Goal: Navigation & Orientation: Find specific page/section

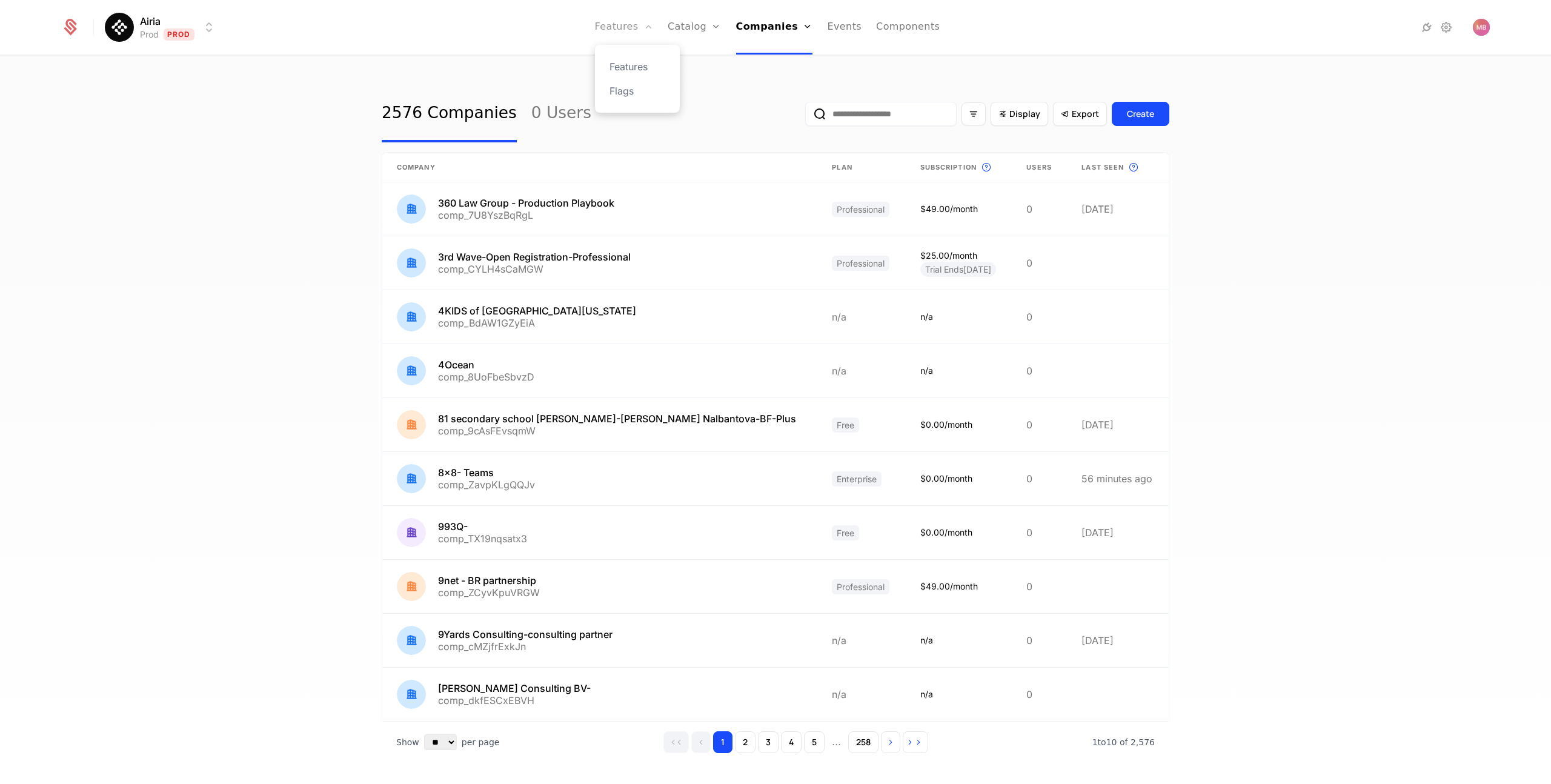
click at [621, 25] on link "Features" at bounding box center [624, 27] width 58 height 55
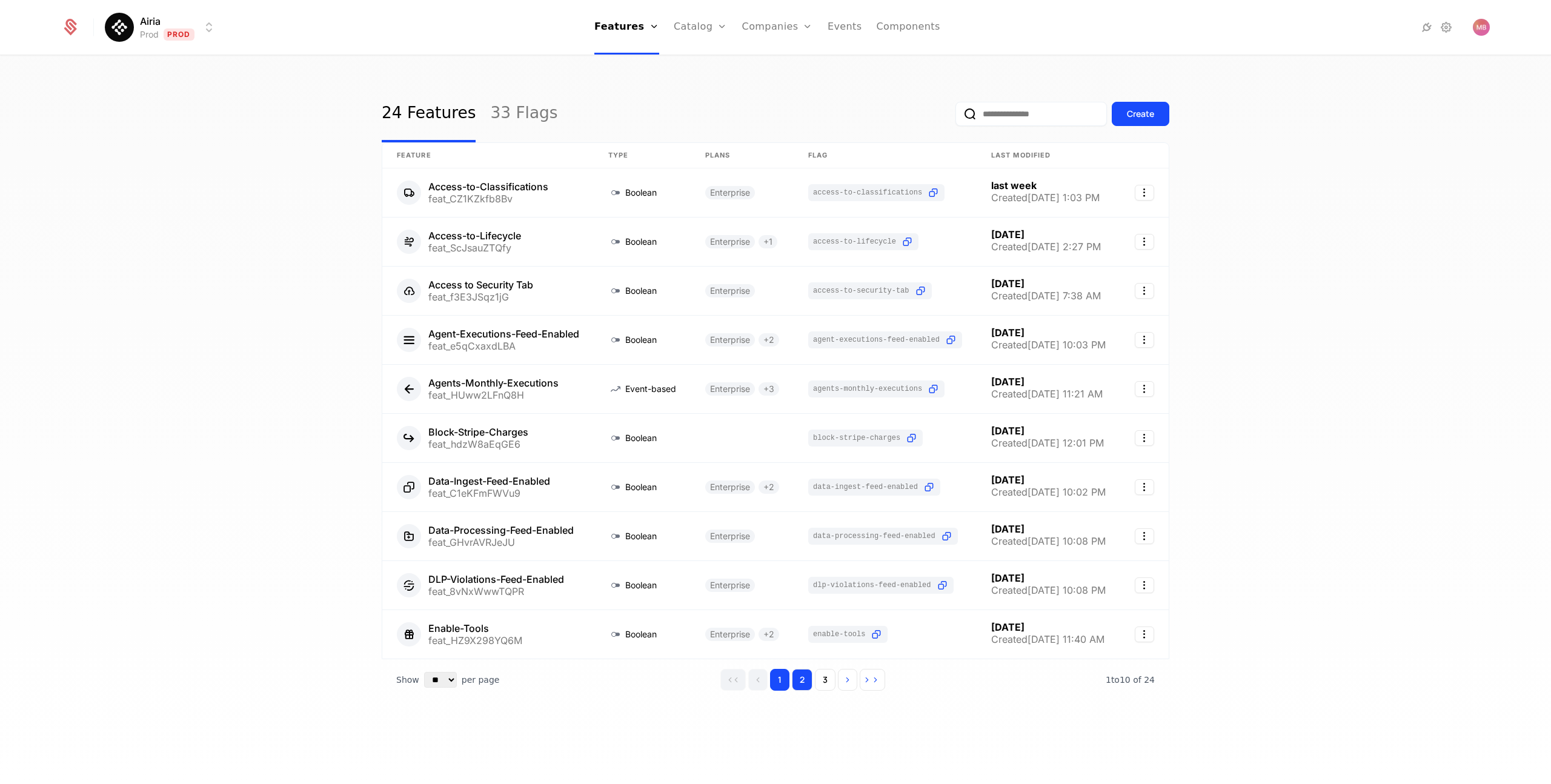
click at [804, 682] on button "2" at bounding box center [802, 679] width 21 height 22
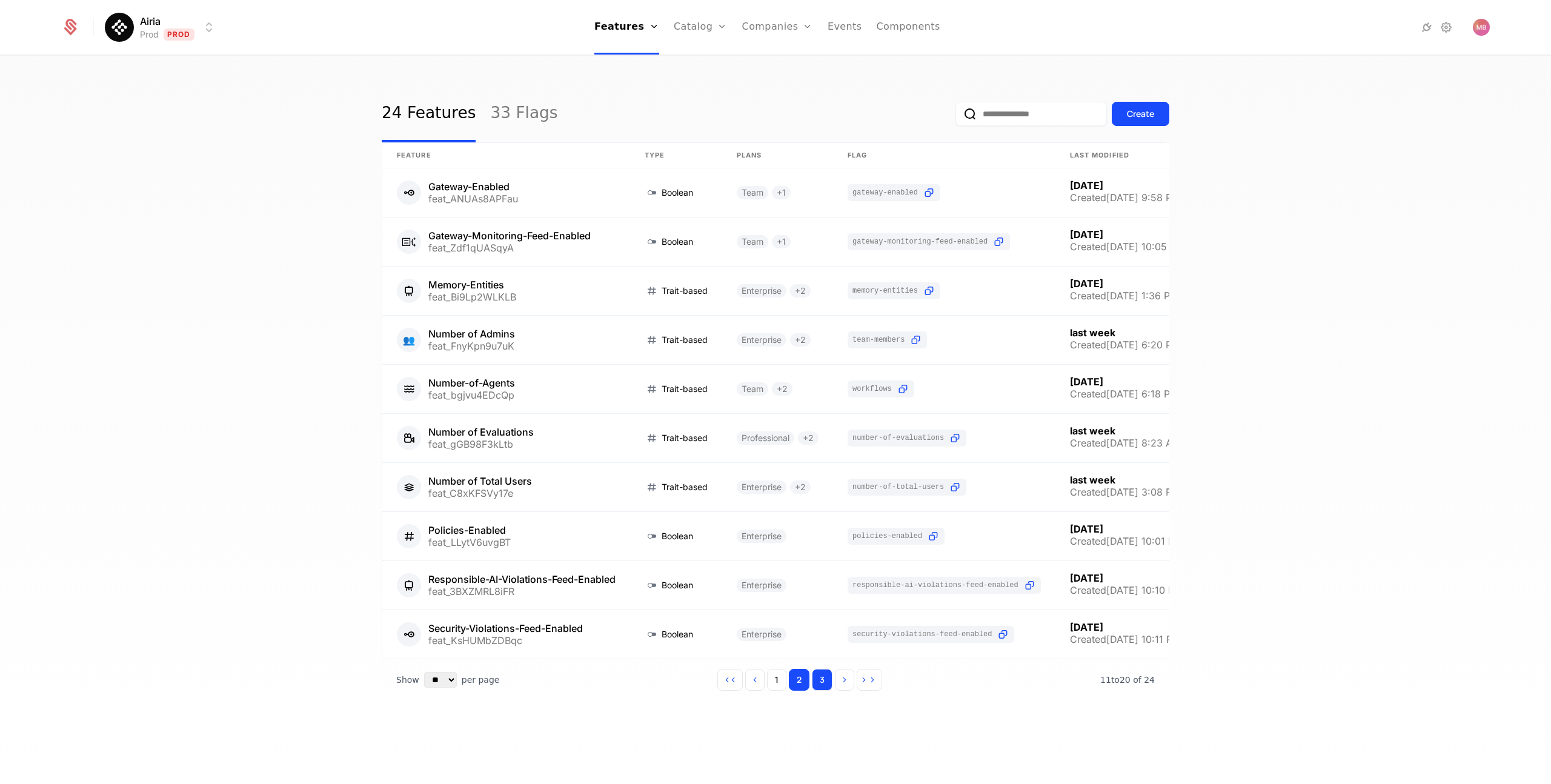
click at [822, 682] on button "3" at bounding box center [822, 679] width 21 height 22
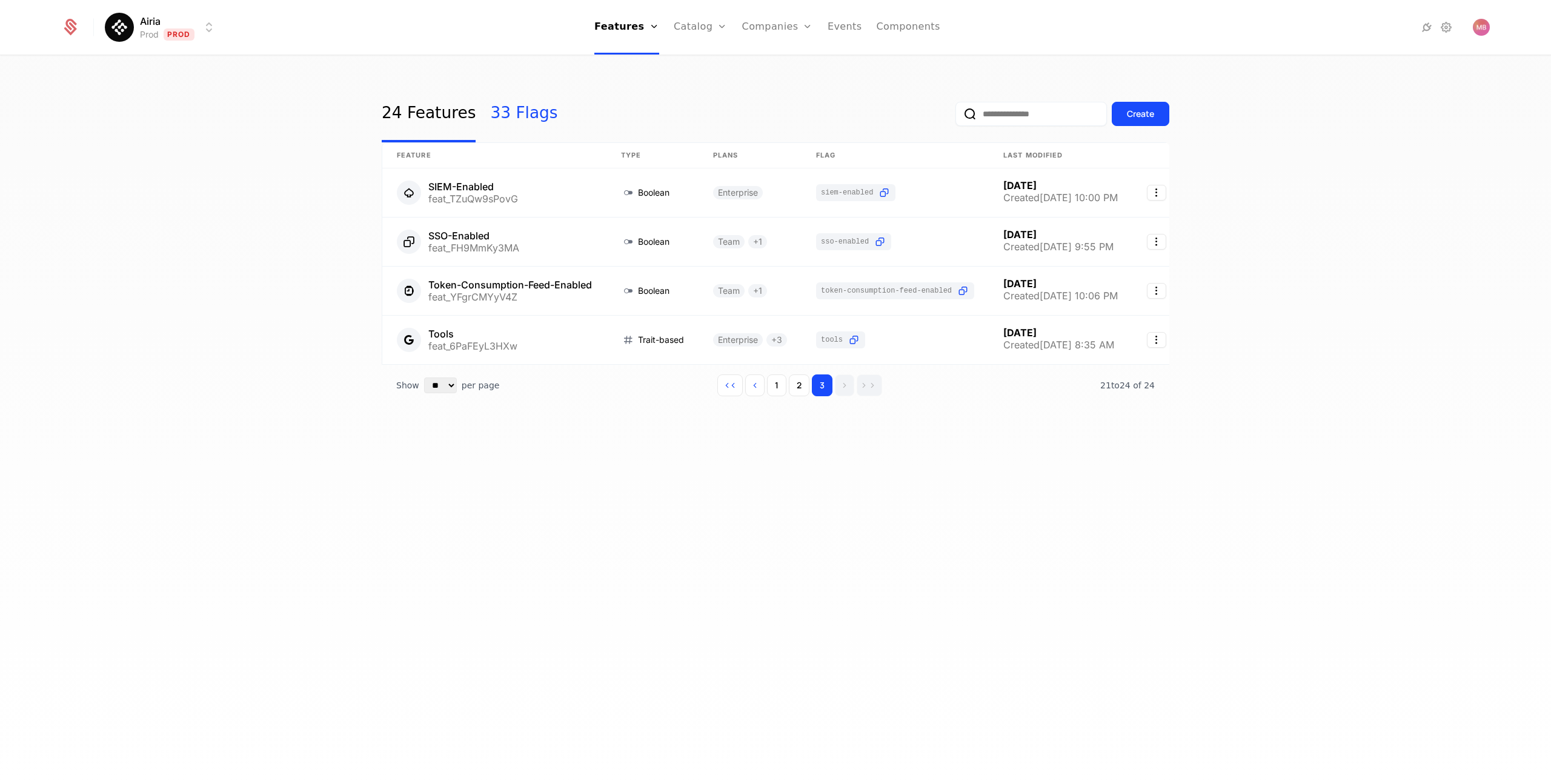
click at [498, 124] on link "33 Flags" at bounding box center [523, 114] width 67 height 57
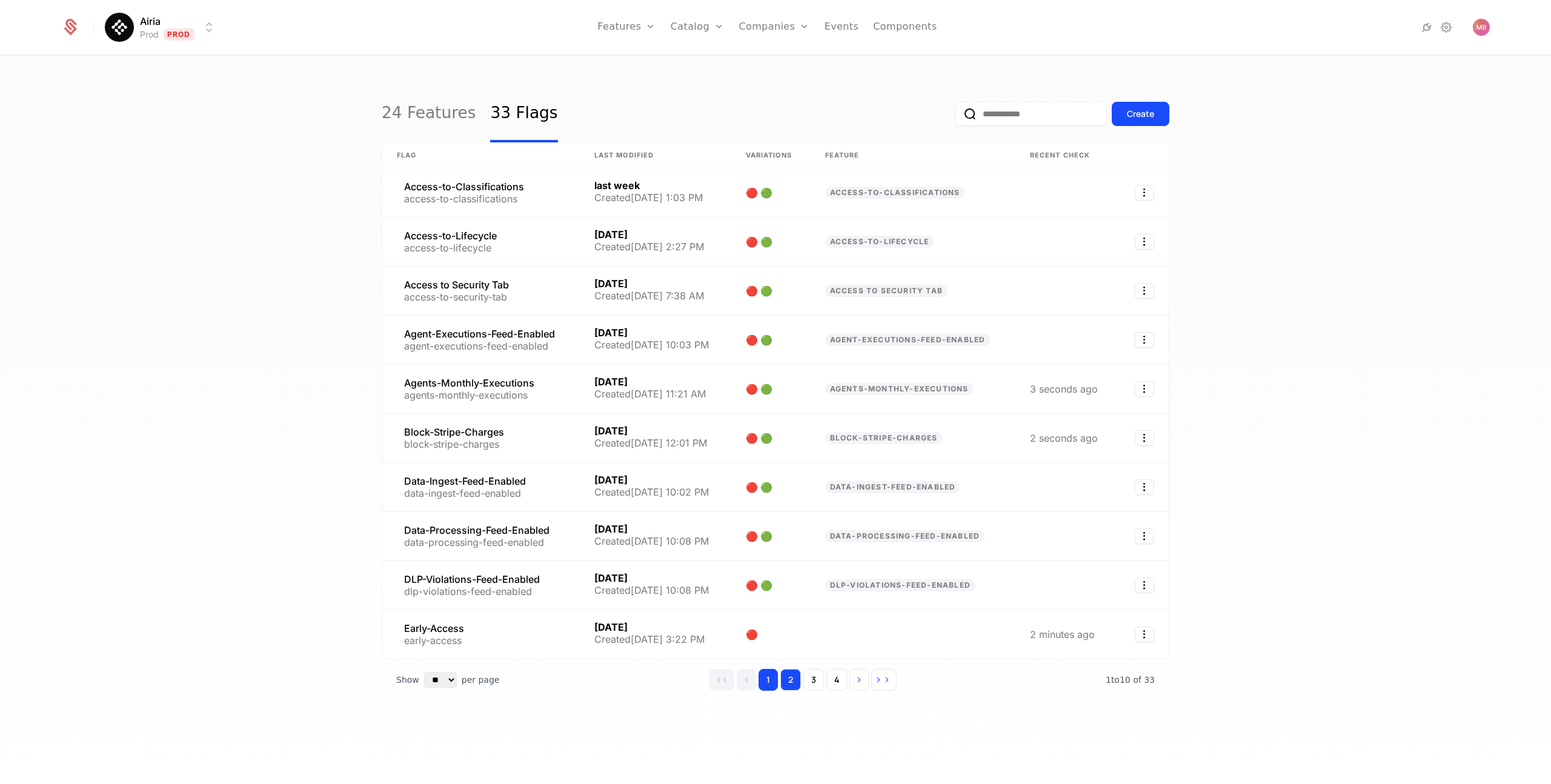
click at [793, 680] on button "2" at bounding box center [790, 679] width 21 height 22
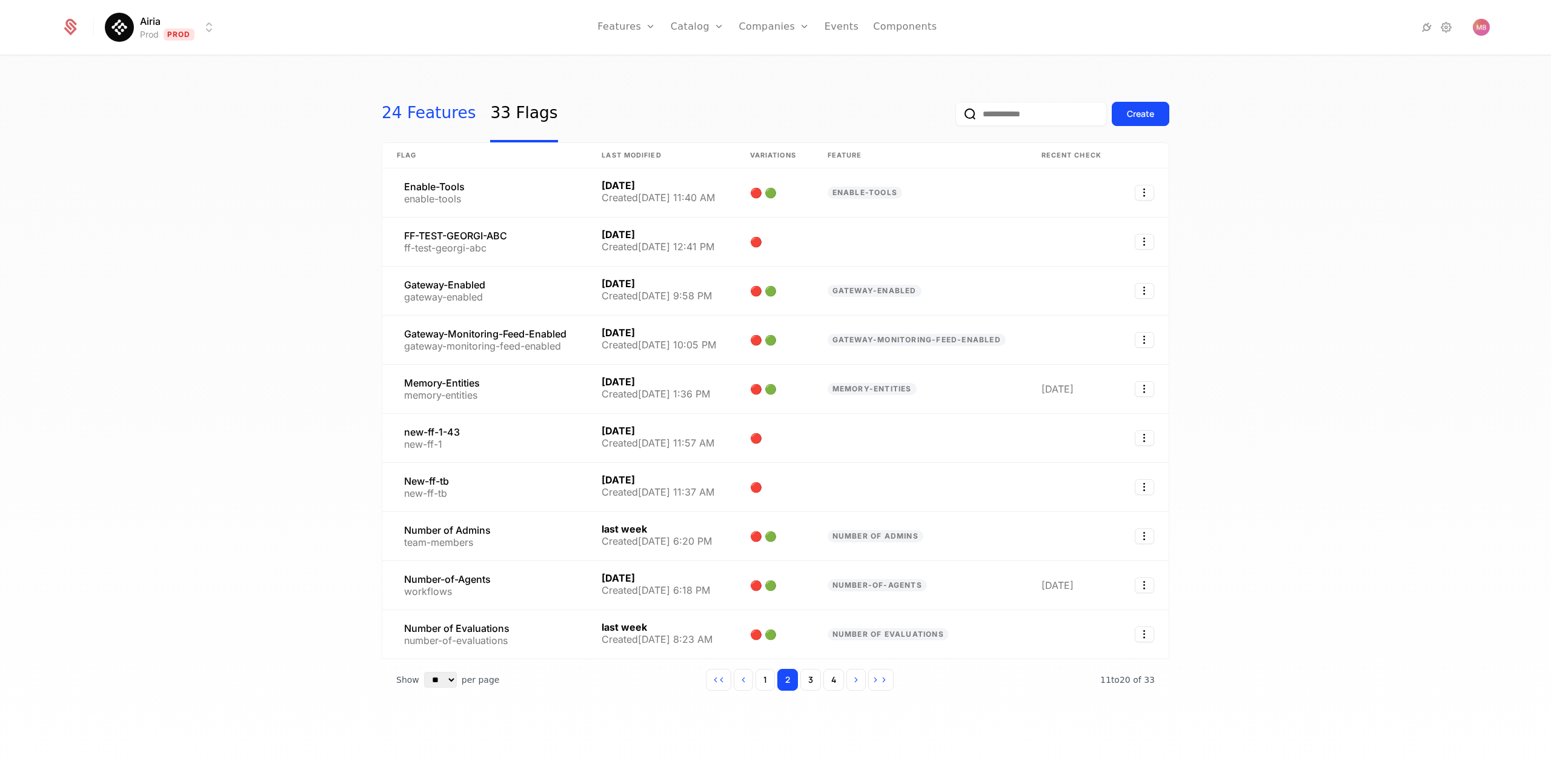
click at [412, 122] on link "24 Features" at bounding box center [428, 114] width 94 height 57
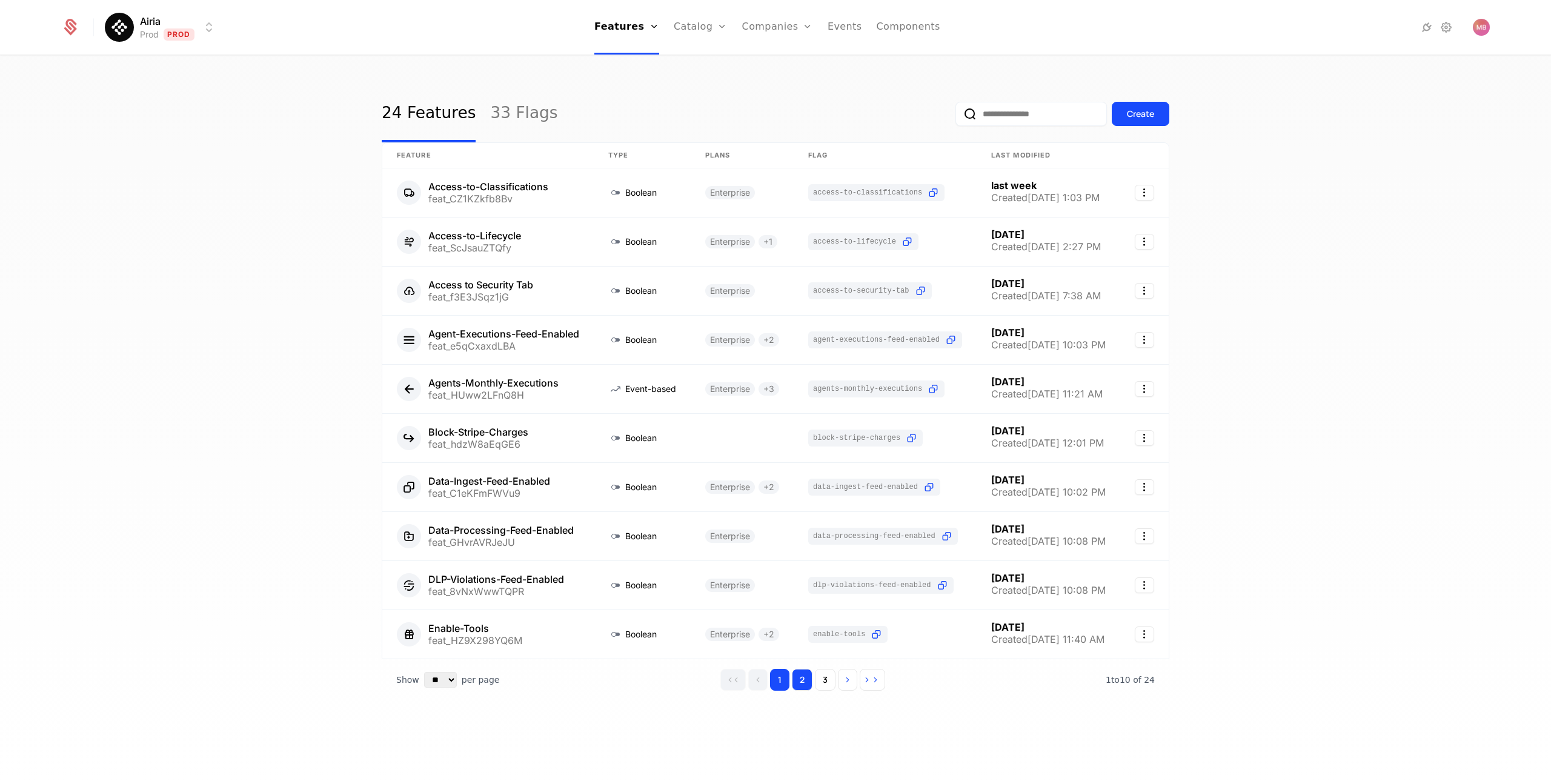
click at [806, 682] on button "2" at bounding box center [802, 679] width 21 height 22
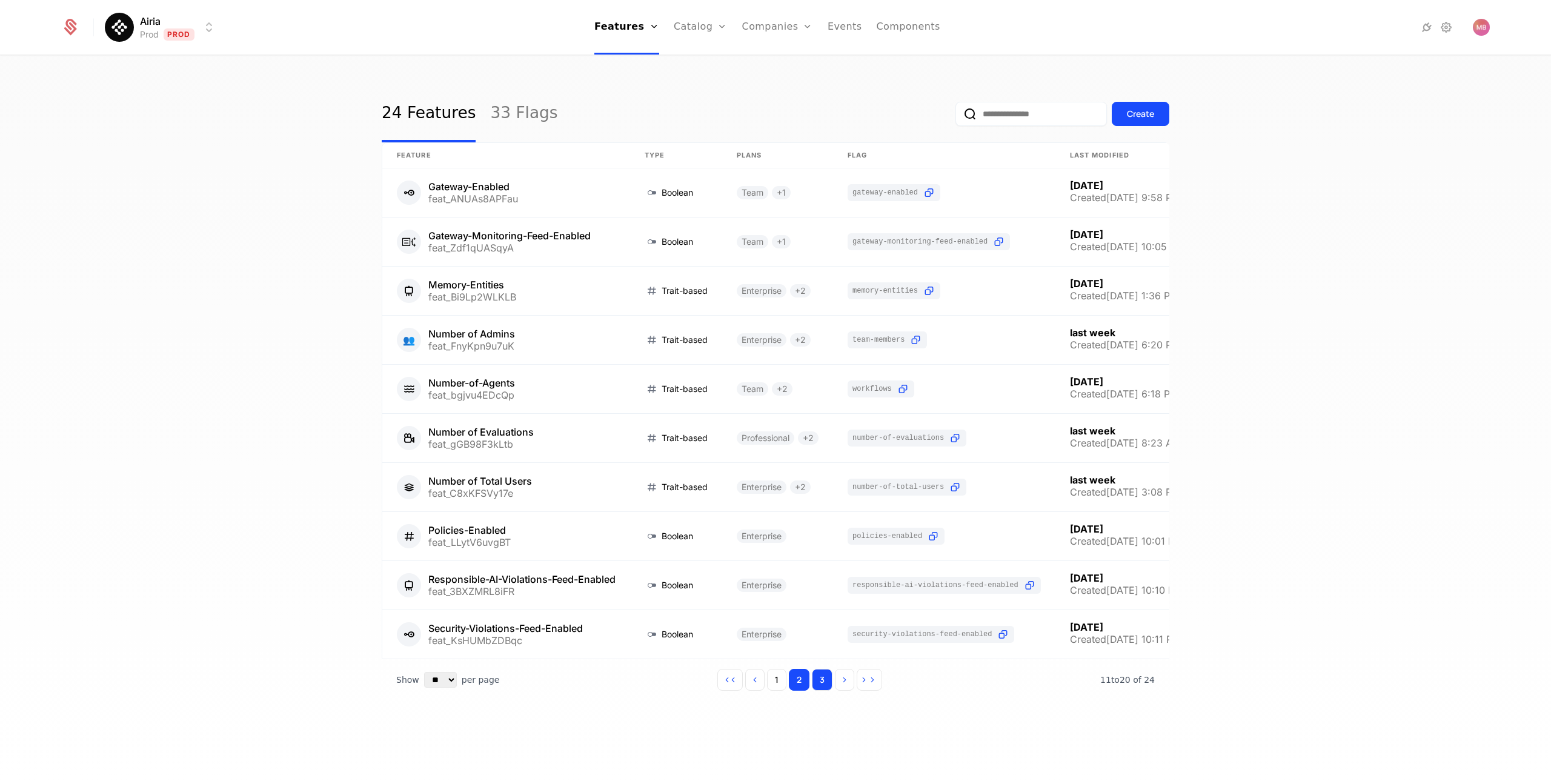
click at [820, 682] on button "3" at bounding box center [822, 679] width 21 height 22
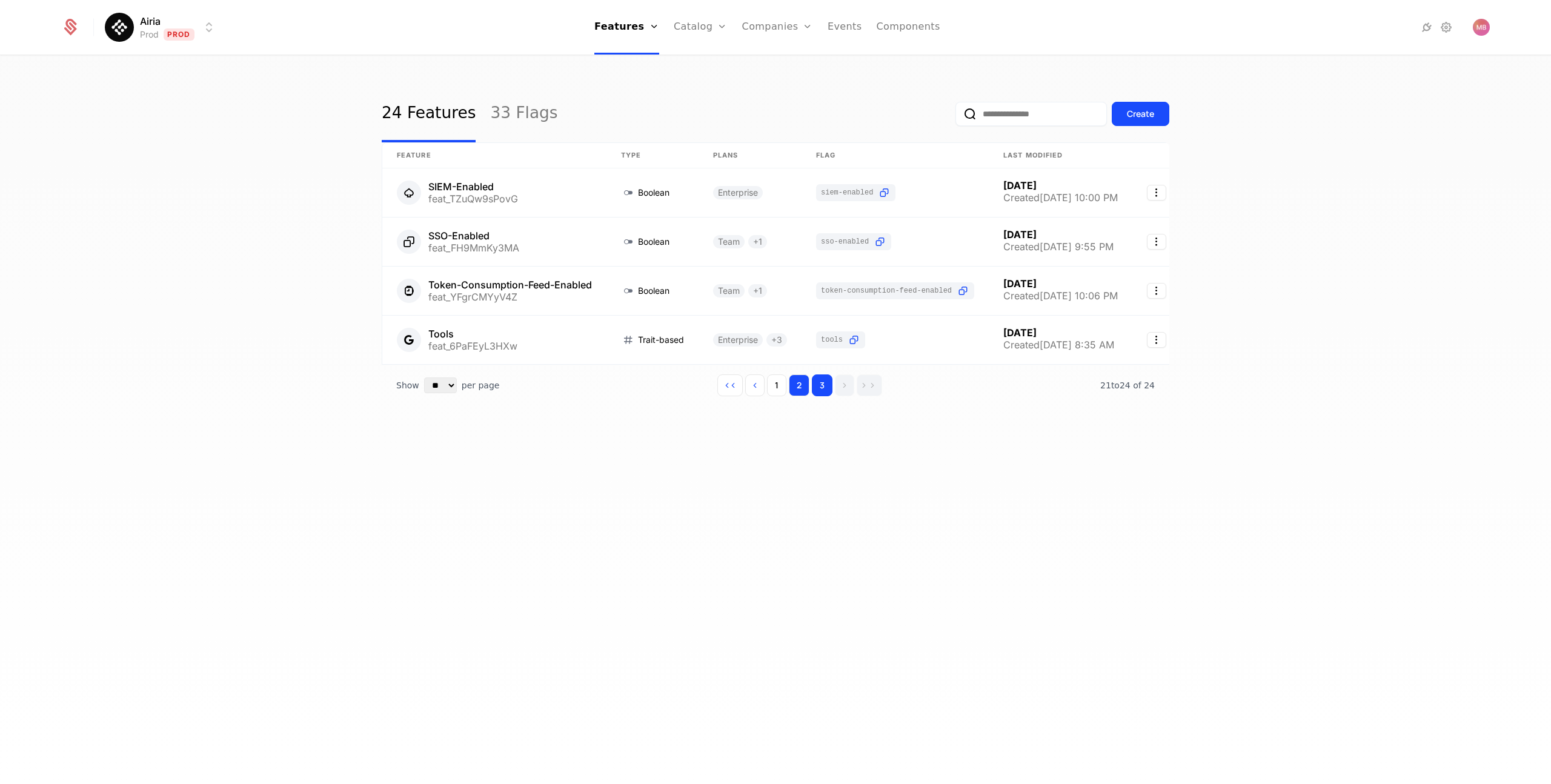
click at [795, 379] on button "2" at bounding box center [799, 385] width 21 height 22
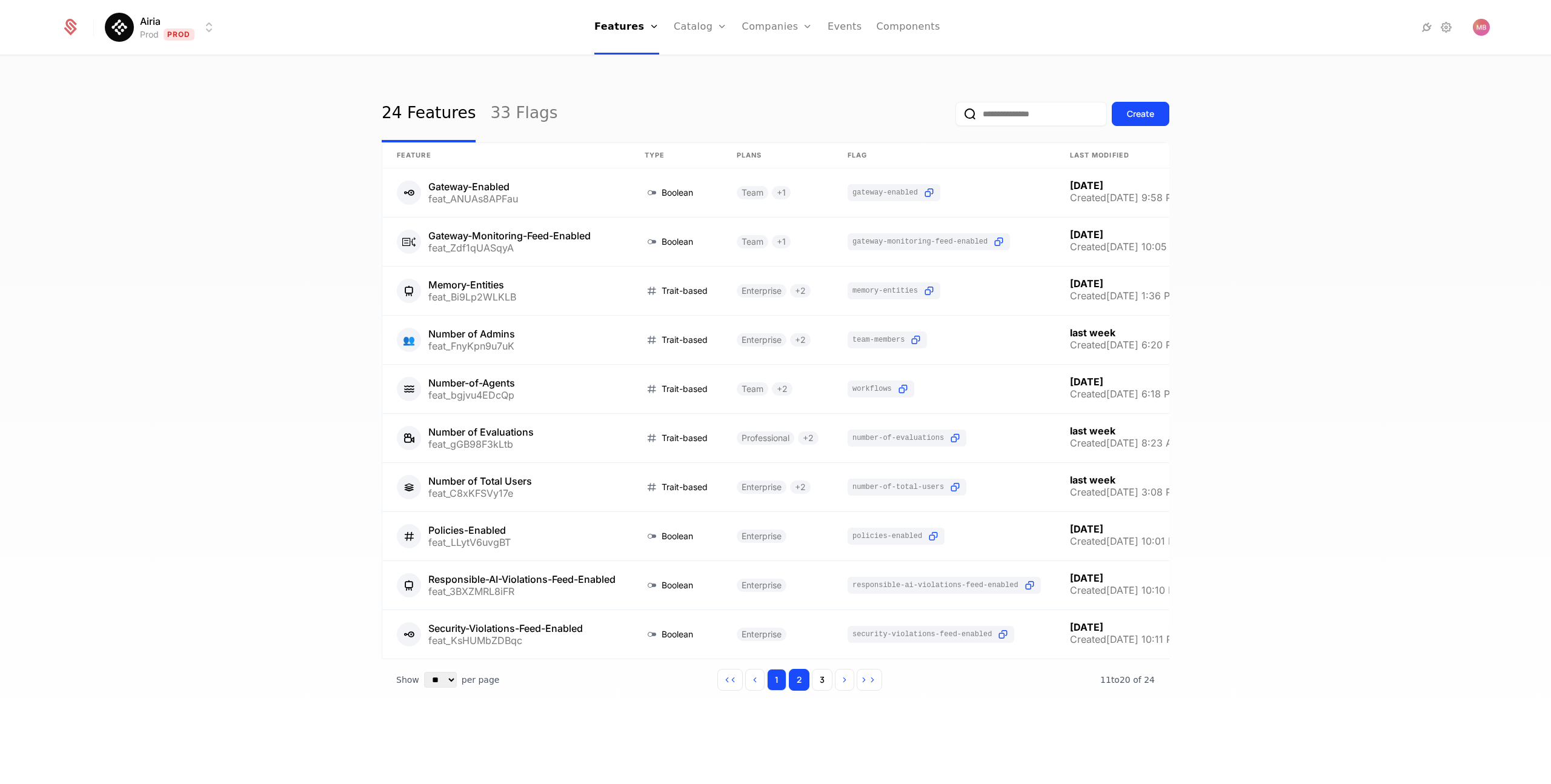
click at [773, 680] on button "1" at bounding box center [776, 679] width 19 height 22
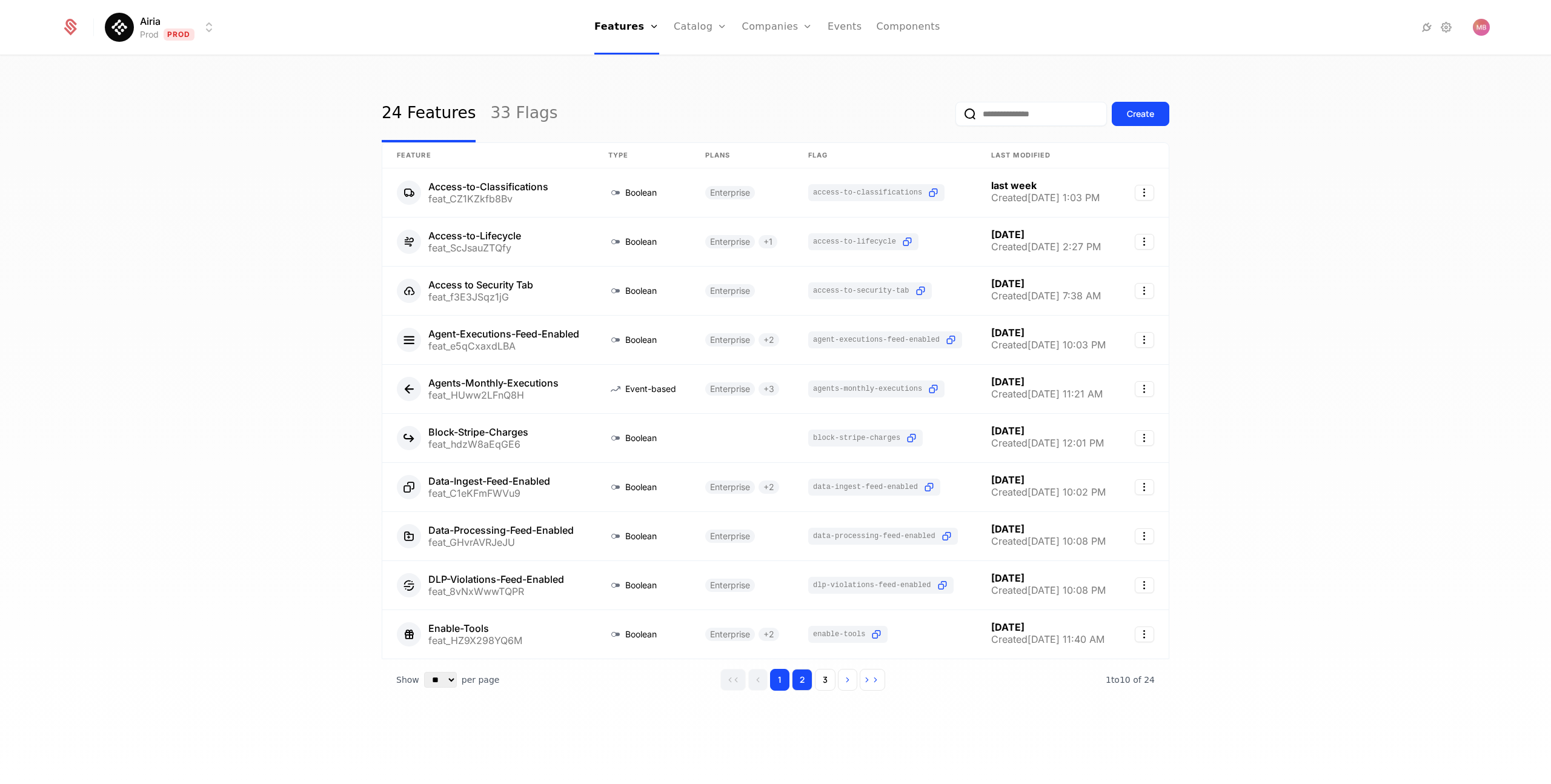
click at [802, 677] on button "2" at bounding box center [802, 679] width 21 height 22
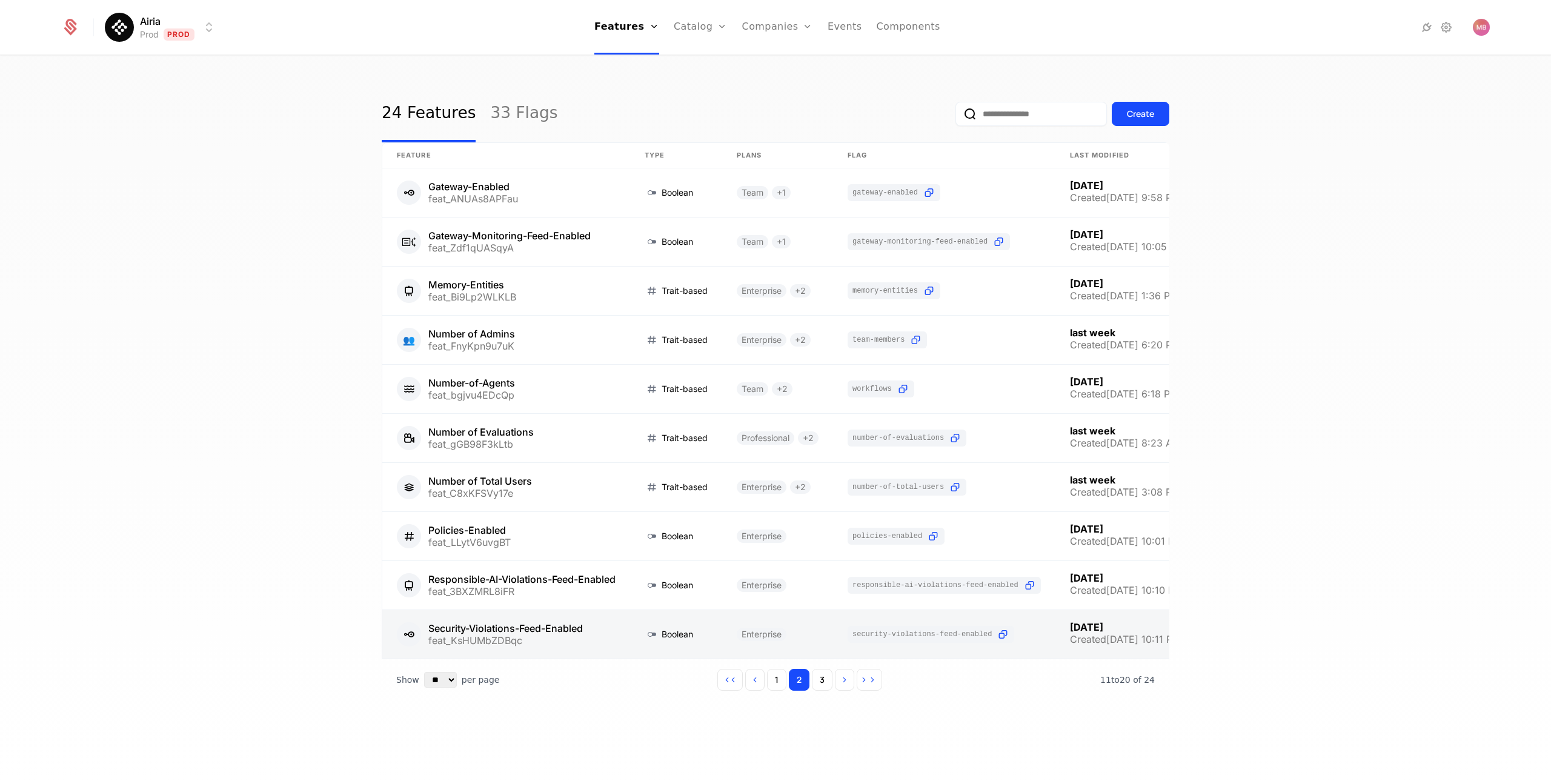
click at [490, 634] on link at bounding box center [505, 634] width 248 height 49
